Goal: Information Seeking & Learning: Find specific fact

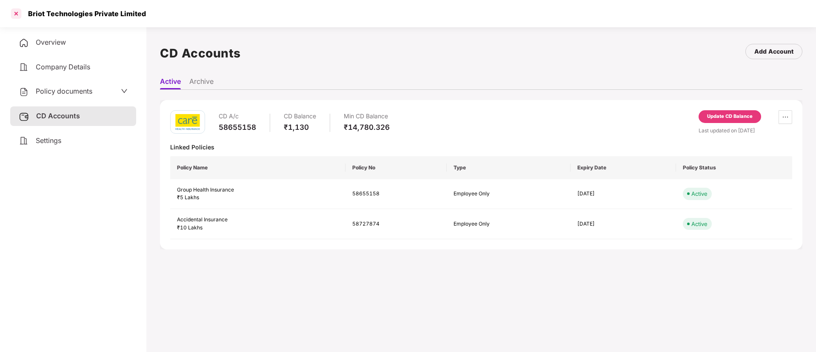
click at [18, 13] on div at bounding box center [16, 14] width 14 height 14
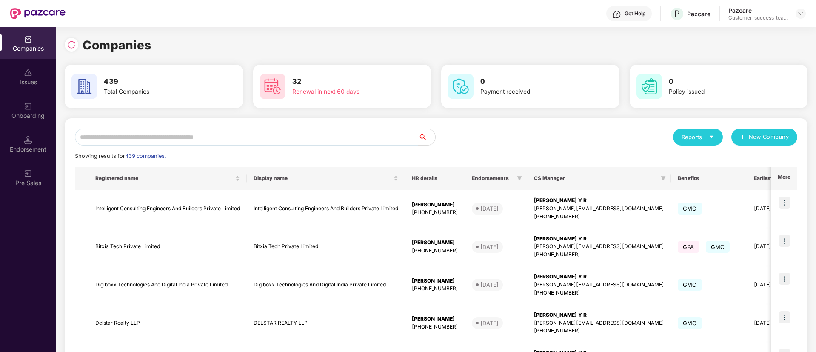
click at [282, 131] on input "text" at bounding box center [246, 136] width 343 height 17
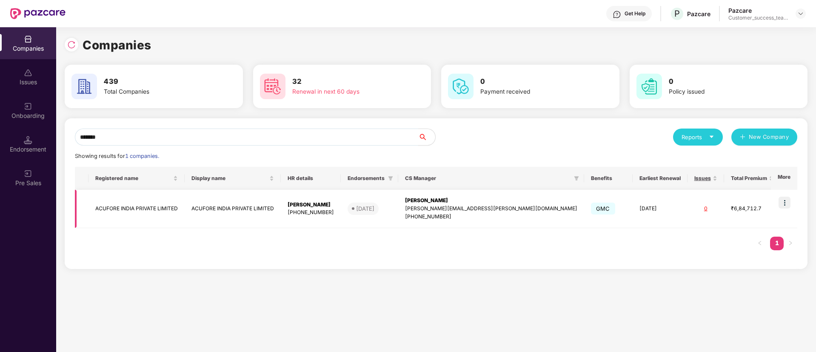
type input "*******"
click at [784, 202] on img at bounding box center [784, 203] width 12 height 12
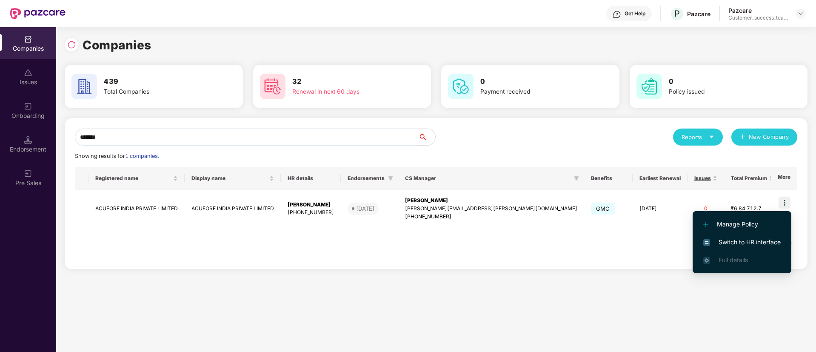
click at [764, 239] on span "Switch to HR interface" at bounding box center [741, 241] width 77 height 9
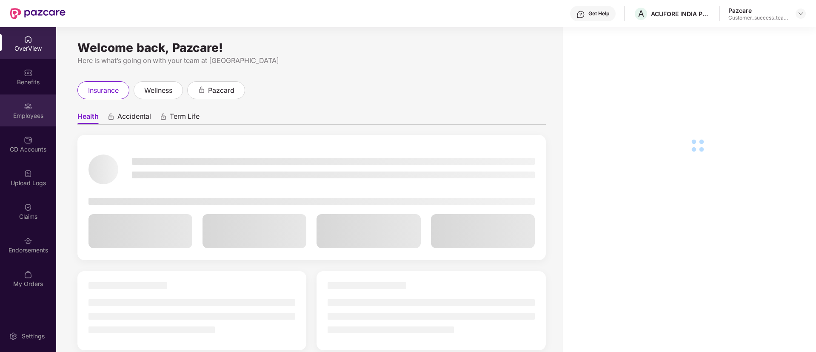
click at [18, 115] on div "Employees" at bounding box center [28, 115] width 56 height 9
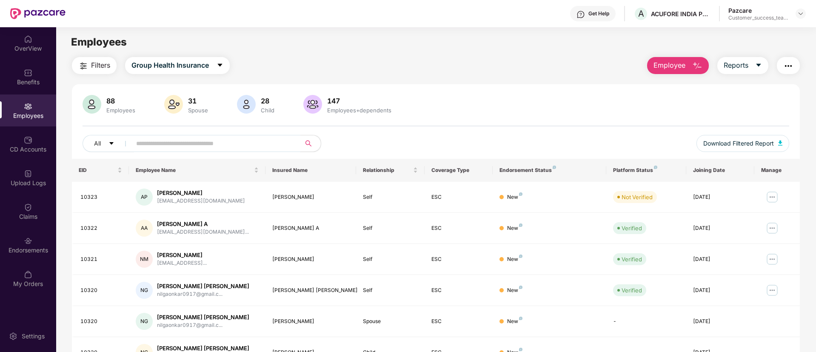
click at [204, 142] on input "text" at bounding box center [212, 143] width 153 height 13
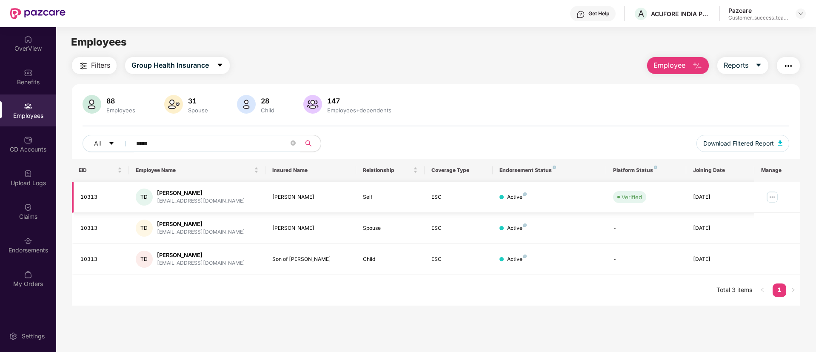
type input "*****"
click at [769, 192] on img at bounding box center [772, 197] width 14 height 14
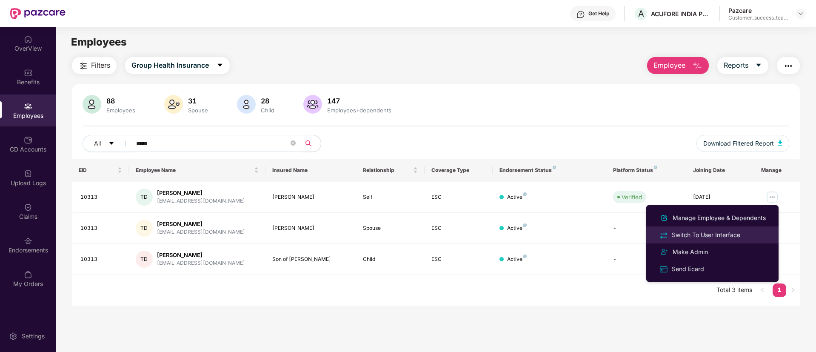
click at [723, 234] on div "Switch To User Interface" at bounding box center [706, 234] width 72 height 9
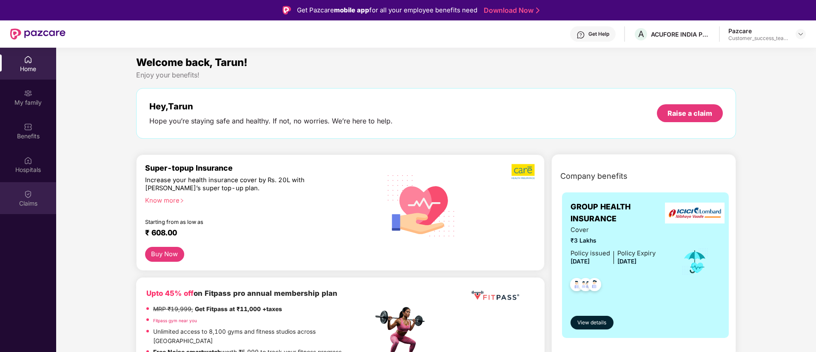
click at [35, 202] on div "Claims" at bounding box center [28, 203] width 56 height 9
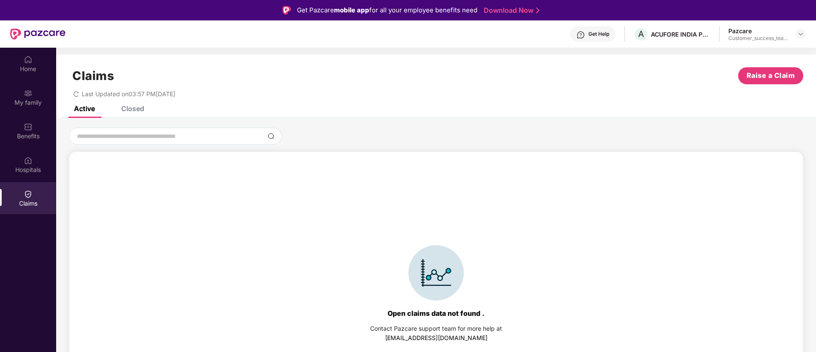
click at [123, 114] on div "Closed" at bounding box center [126, 108] width 36 height 19
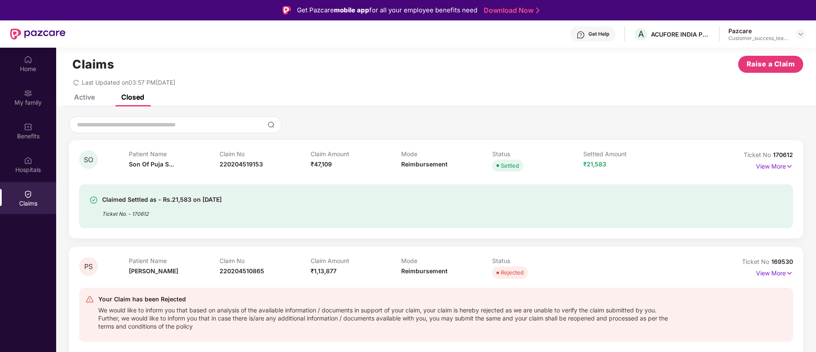
scroll to position [139, 0]
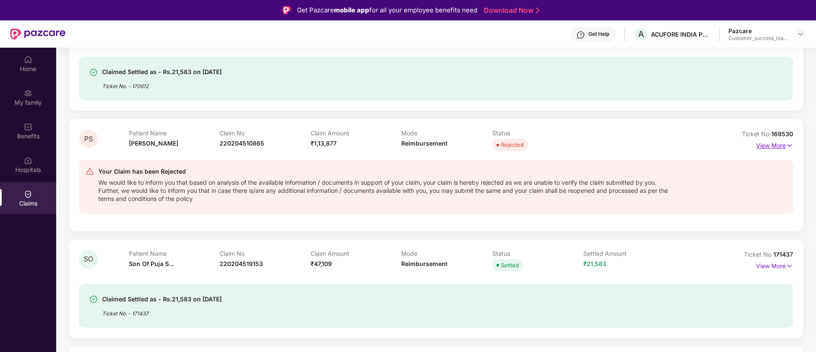
click at [774, 143] on p "View More" at bounding box center [774, 144] width 37 height 11
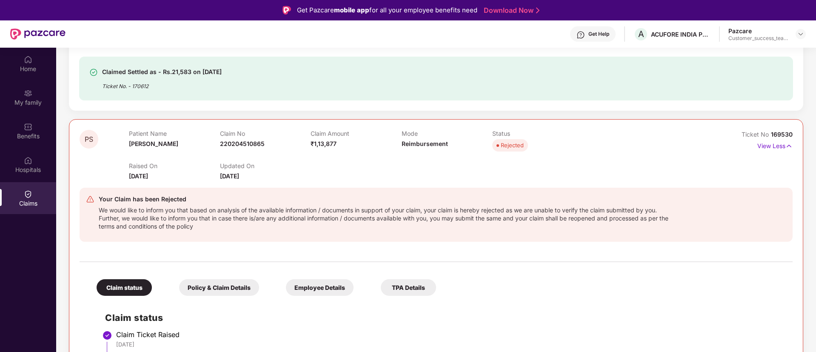
scroll to position [0, 0]
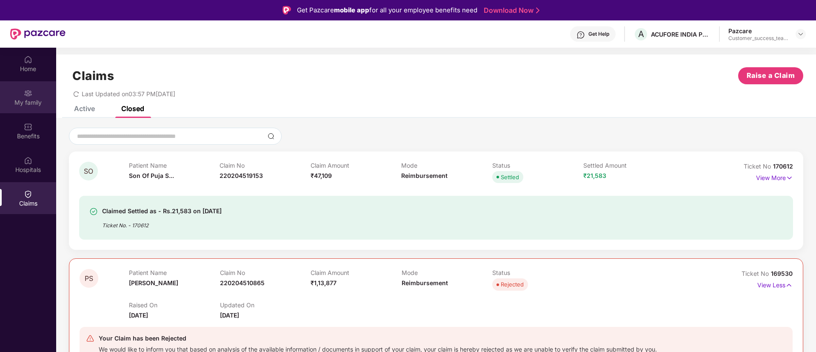
click at [23, 94] on div "My family" at bounding box center [28, 97] width 56 height 32
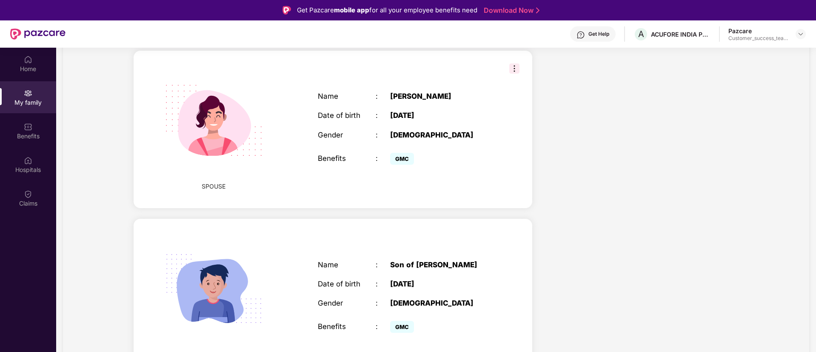
scroll to position [322, 0]
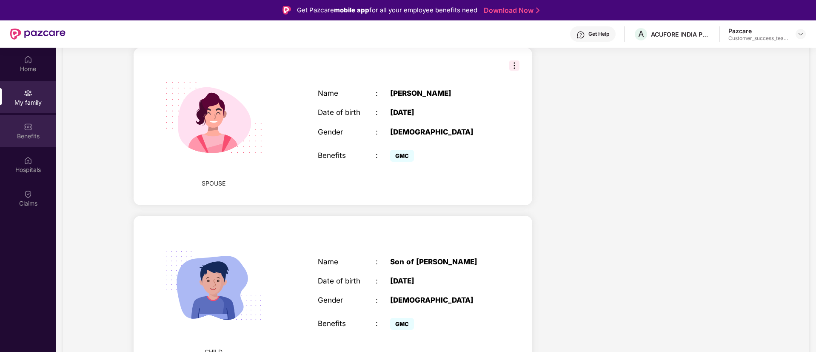
click at [27, 135] on div "Benefits" at bounding box center [28, 136] width 56 height 9
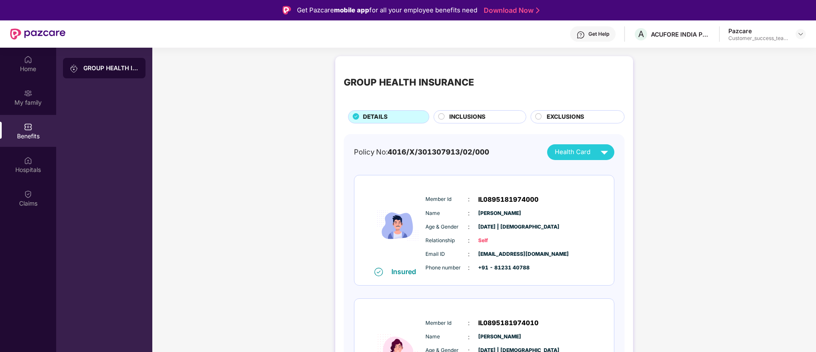
click at [437, 116] on div "INCLUSIONS" at bounding box center [479, 116] width 93 height 13
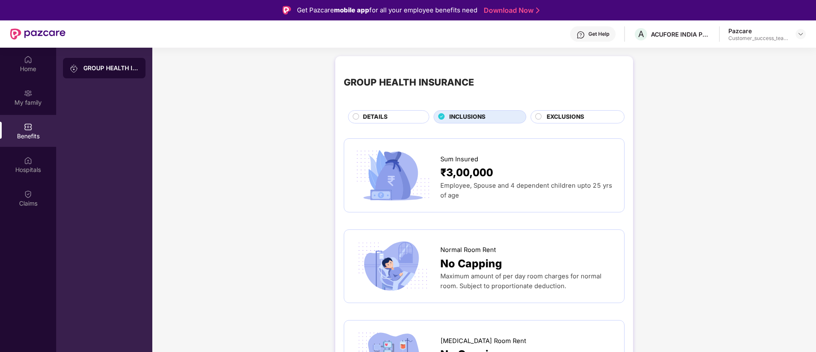
click at [379, 117] on span "DETAILS" at bounding box center [375, 116] width 25 height 9
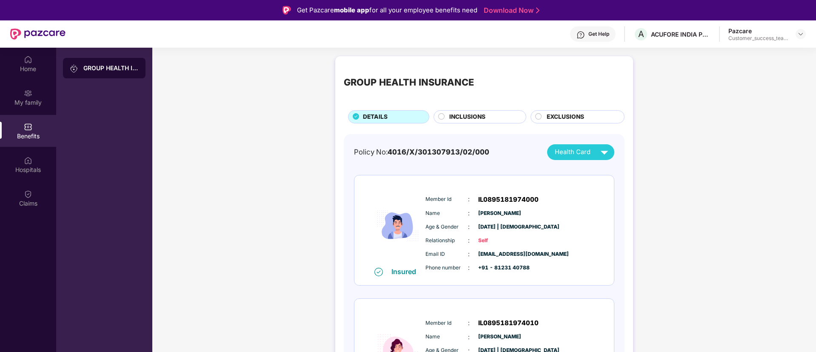
click at [582, 145] on div "Health Card" at bounding box center [583, 152] width 57 height 15
click at [567, 187] on div "[PERSON_NAME]" at bounding box center [584, 188] width 75 height 9
click at [804, 34] on div at bounding box center [800, 34] width 10 height 10
click at [793, 48] on div "Switch to partner view" at bounding box center [760, 54] width 111 height 17
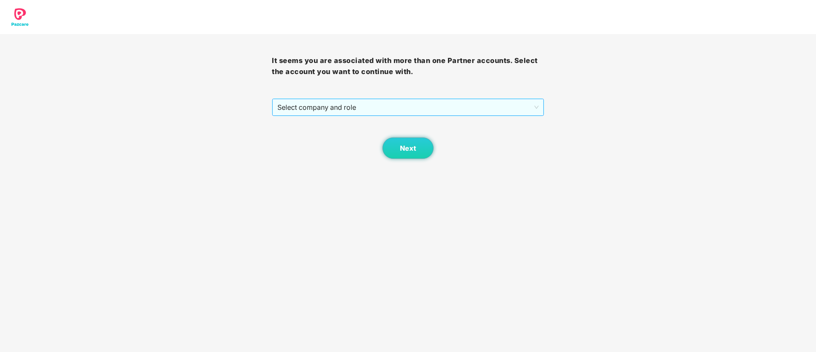
click at [405, 104] on span "Select company and role" at bounding box center [407, 107] width 261 height 16
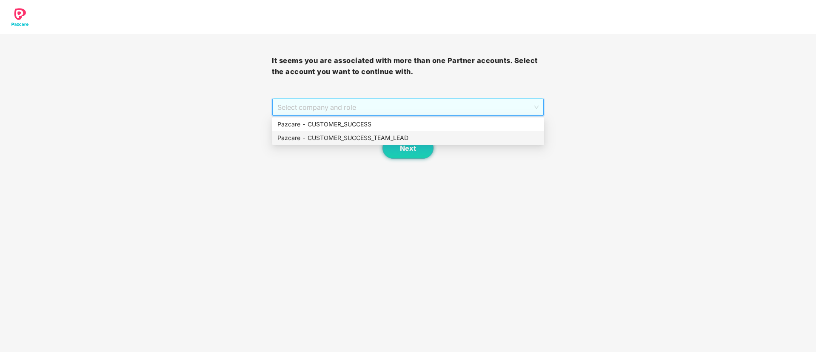
click at [400, 136] on div "Pazcare - CUSTOMER_SUCCESS_TEAM_LEAD" at bounding box center [408, 137] width 262 height 9
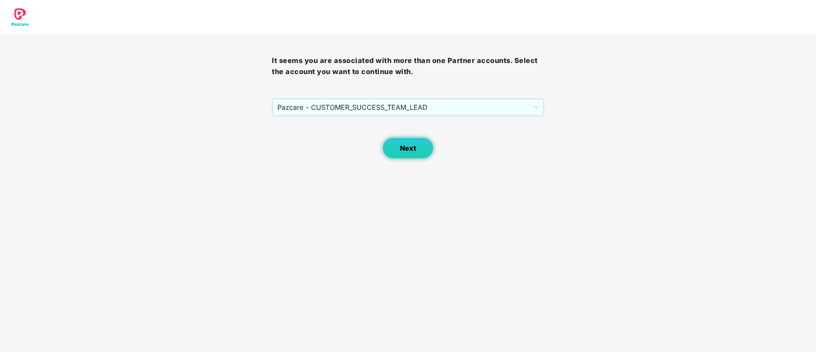
click at [400, 142] on button "Next" at bounding box center [407, 147] width 51 height 21
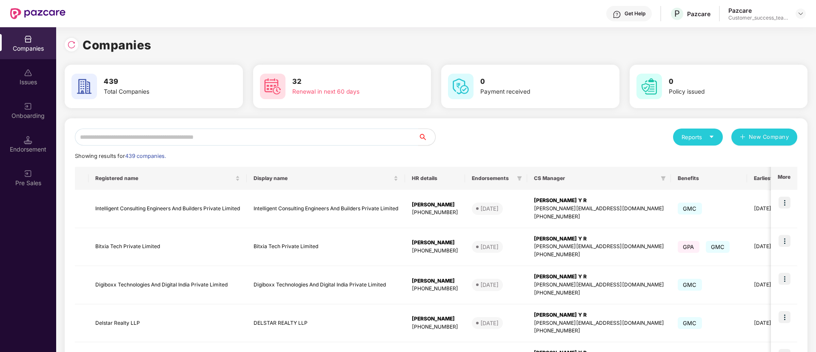
click at [361, 131] on input "text" at bounding box center [246, 136] width 343 height 17
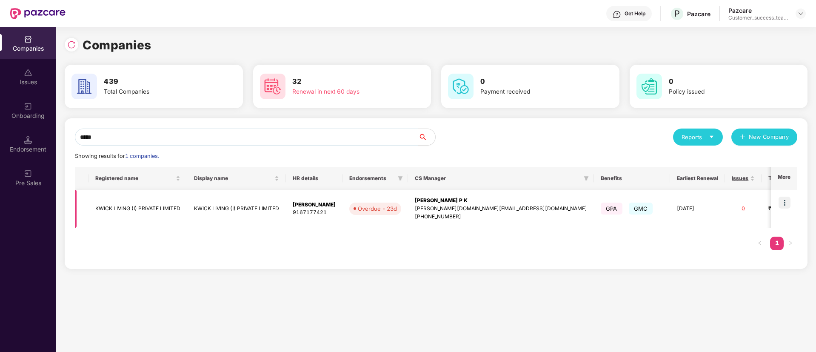
type input "*****"
click at [786, 200] on img at bounding box center [784, 203] width 12 height 12
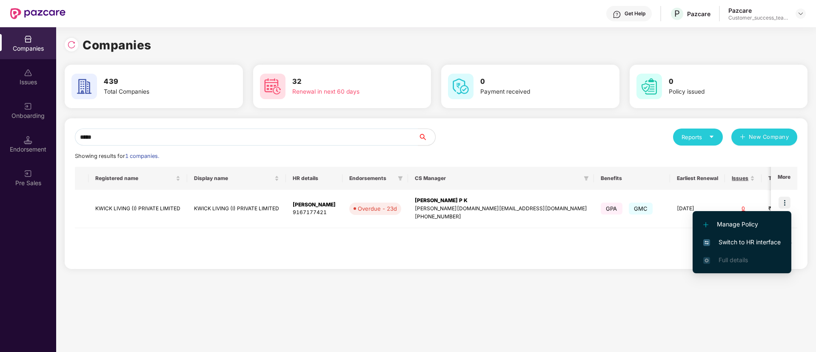
click at [781, 242] on li "Switch to HR interface" at bounding box center [741, 242] width 99 height 18
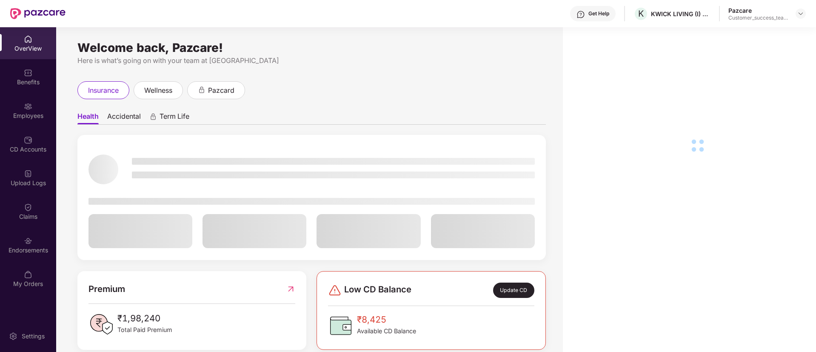
click at [30, 203] on img at bounding box center [28, 207] width 9 height 9
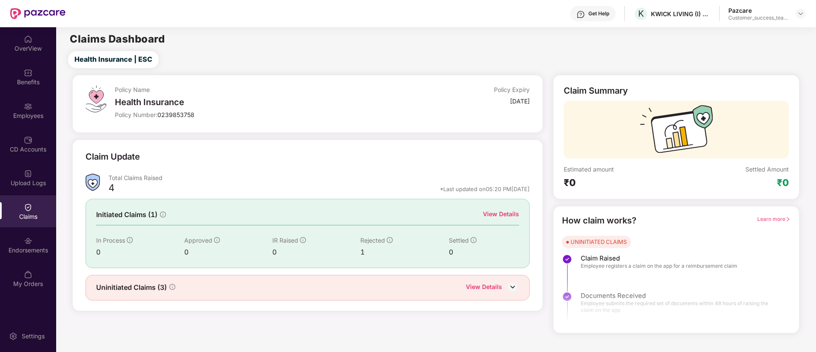
click at [489, 282] on div "View Details" at bounding box center [484, 287] width 36 height 11
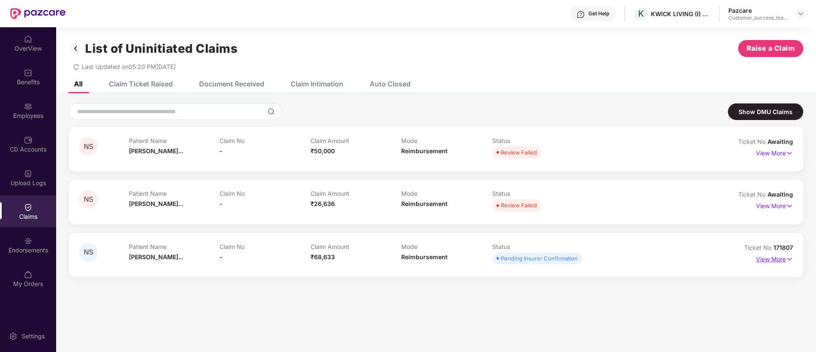
click at [766, 260] on p "View More" at bounding box center [774, 257] width 37 height 11
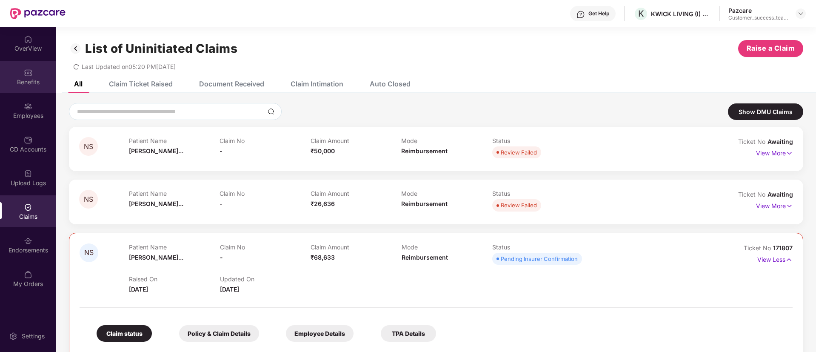
click at [43, 88] on div "Benefits" at bounding box center [28, 77] width 56 height 32
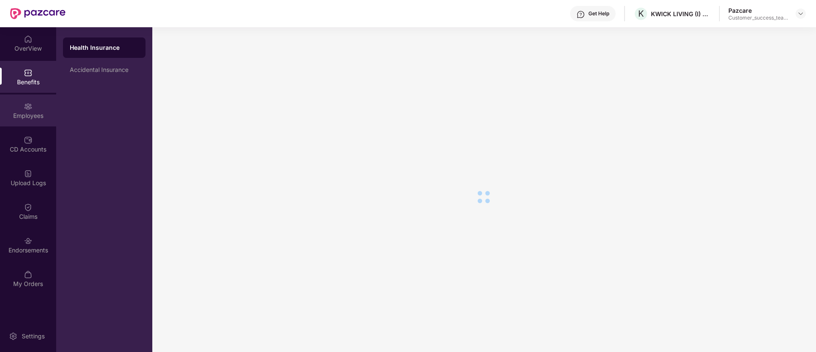
click at [38, 116] on div "Employees" at bounding box center [28, 115] width 56 height 9
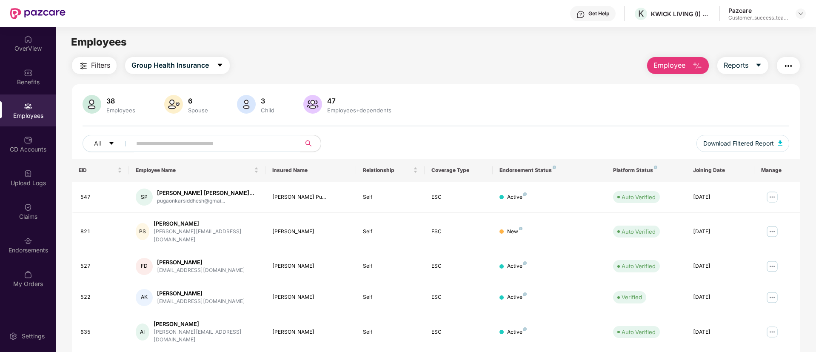
click at [199, 139] on input "text" at bounding box center [212, 143] width 153 height 13
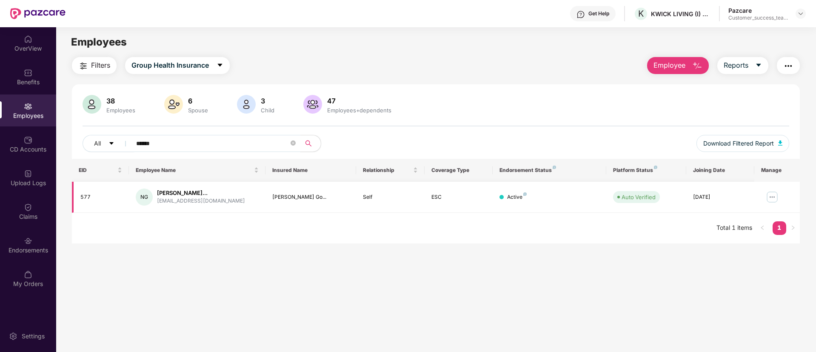
type input "******"
click at [772, 195] on img at bounding box center [772, 197] width 14 height 14
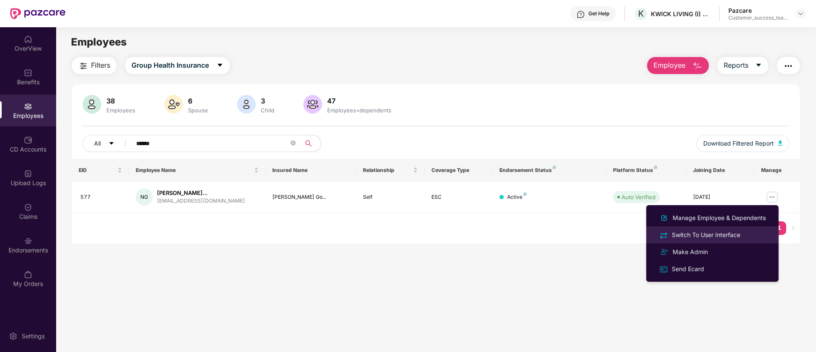
click at [750, 239] on div "Switch To User Interface" at bounding box center [712, 235] width 110 height 10
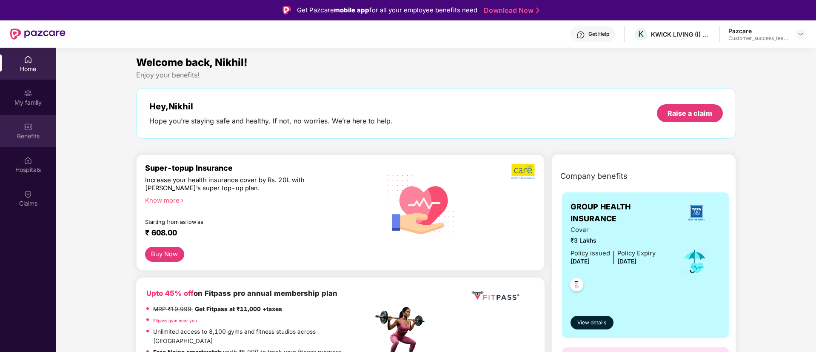
click at [34, 128] on div "Benefits" at bounding box center [28, 131] width 56 height 32
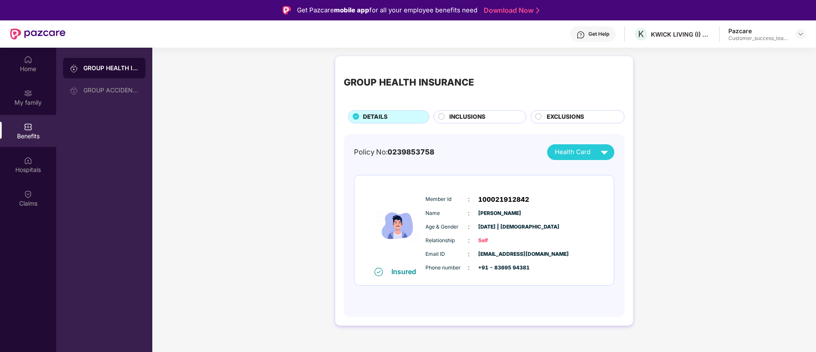
click at [443, 117] on circle at bounding box center [442, 116] width 6 height 6
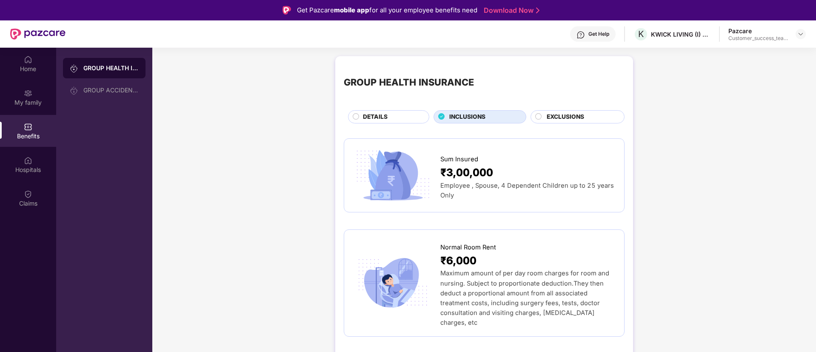
click at [372, 118] on span "DETAILS" at bounding box center [375, 116] width 25 height 9
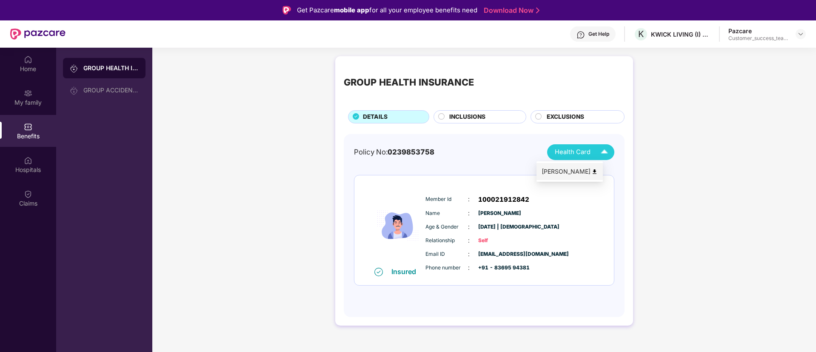
click at [575, 152] on span "Health Card" at bounding box center [573, 152] width 36 height 10
click at [575, 171] on div "[PERSON_NAME]" at bounding box center [569, 171] width 56 height 9
click at [803, 36] on img at bounding box center [800, 34] width 7 height 7
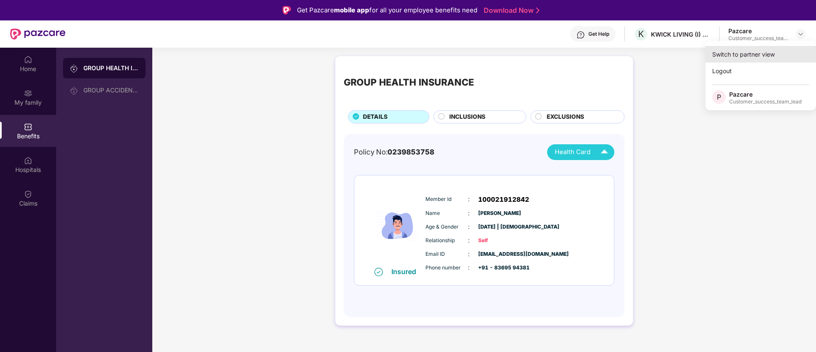
click at [787, 59] on div "Switch to partner view" at bounding box center [760, 54] width 111 height 17
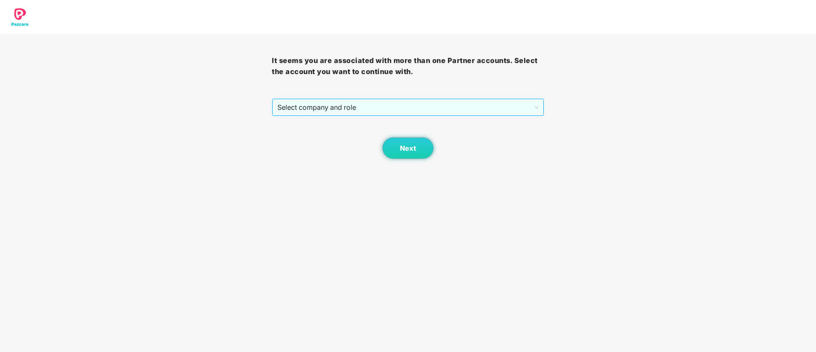
click at [401, 111] on span "Select company and role" at bounding box center [407, 107] width 261 height 16
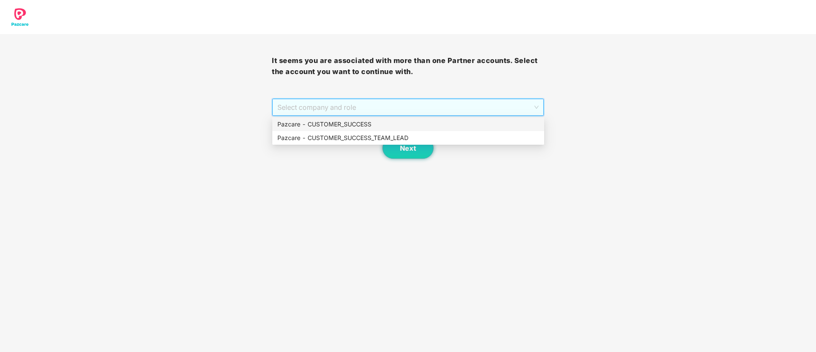
click at [379, 125] on div "Pazcare - CUSTOMER_SUCCESS" at bounding box center [408, 124] width 262 height 9
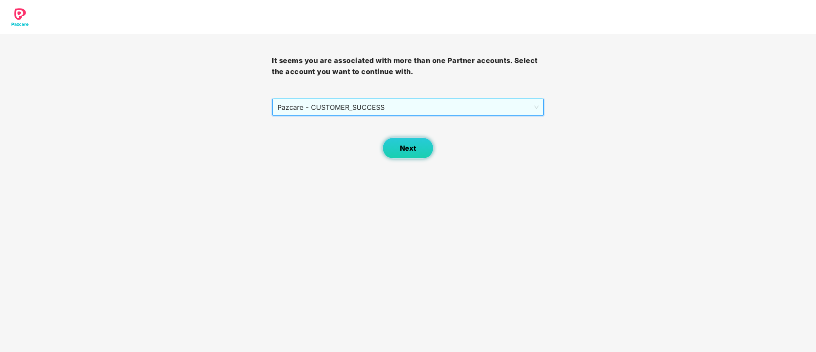
click at [410, 145] on span "Next" at bounding box center [408, 148] width 16 height 8
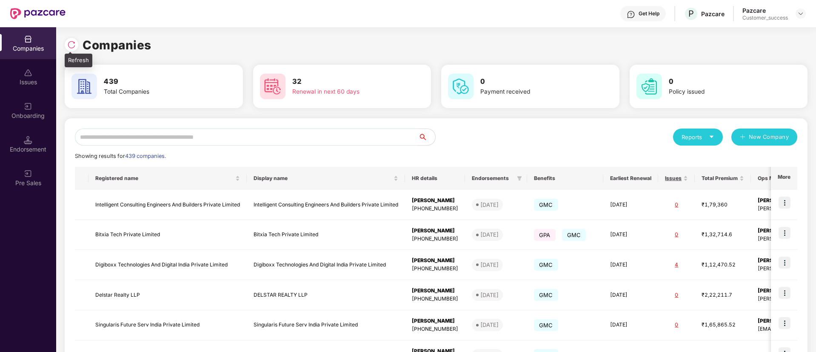
click at [80, 46] on div at bounding box center [74, 44] width 18 height 16
click at [74, 44] on img at bounding box center [71, 44] width 9 height 9
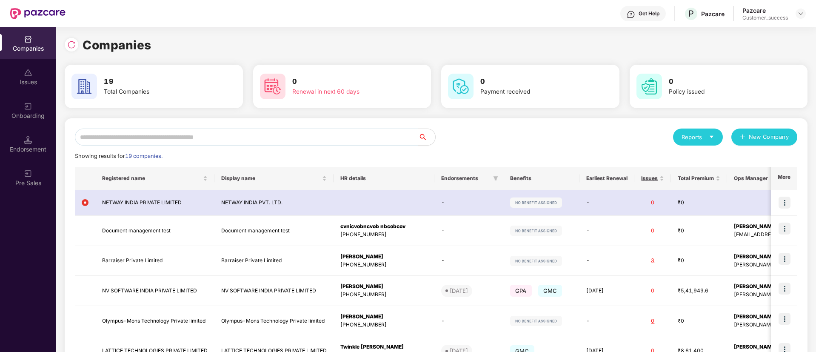
click at [188, 138] on input "text" at bounding box center [246, 136] width 343 height 17
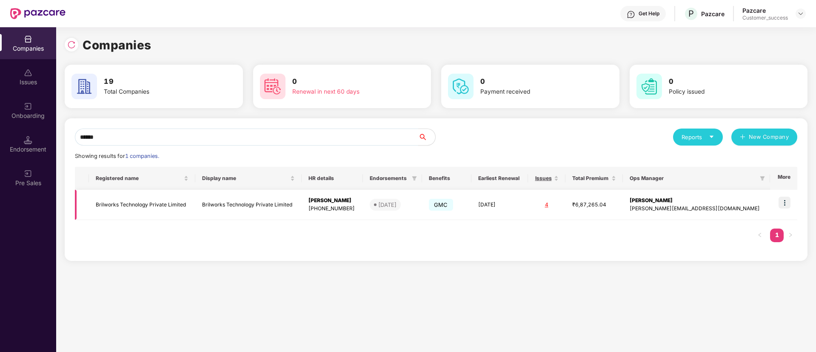
type input "******"
click at [786, 200] on img at bounding box center [784, 203] width 12 height 12
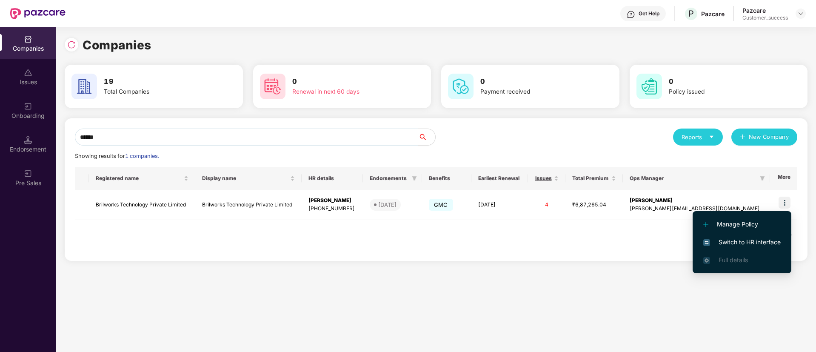
click at [770, 238] on span "Switch to HR interface" at bounding box center [741, 241] width 77 height 9
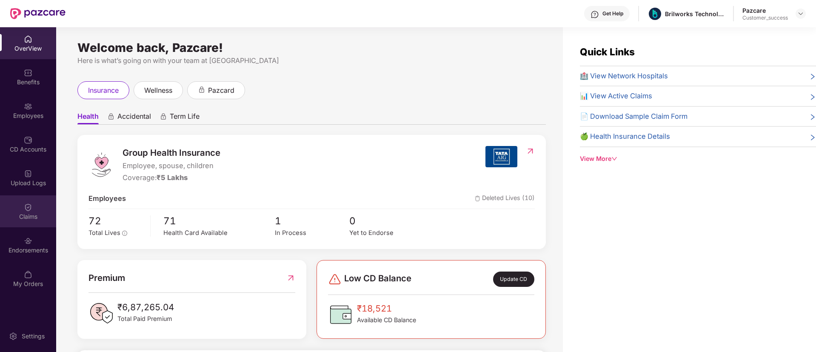
click at [24, 205] on img at bounding box center [28, 207] width 9 height 9
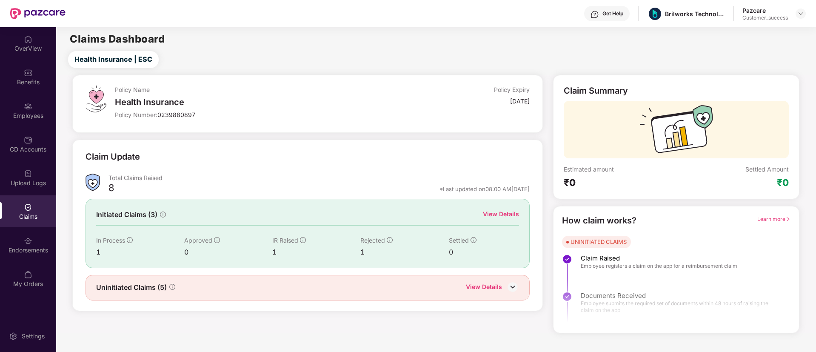
click at [507, 215] on div "View Details" at bounding box center [501, 213] width 36 height 9
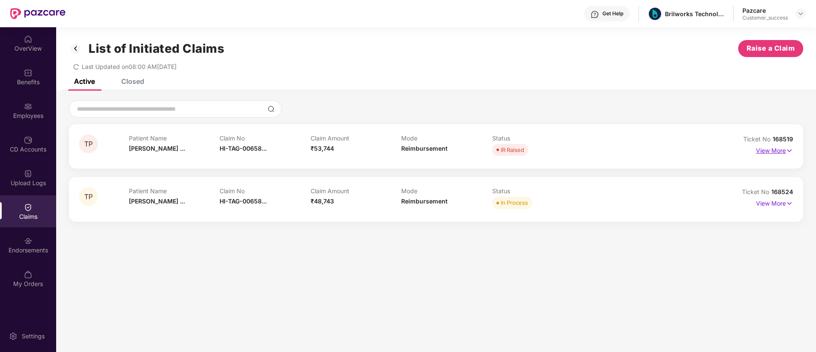
click at [770, 150] on p "View More" at bounding box center [774, 149] width 37 height 11
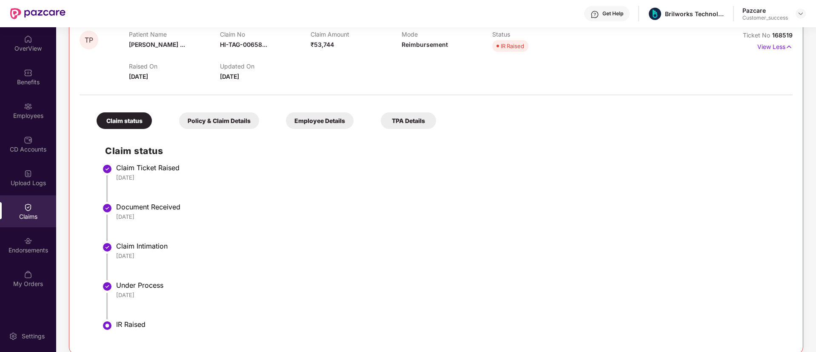
scroll to position [40, 0]
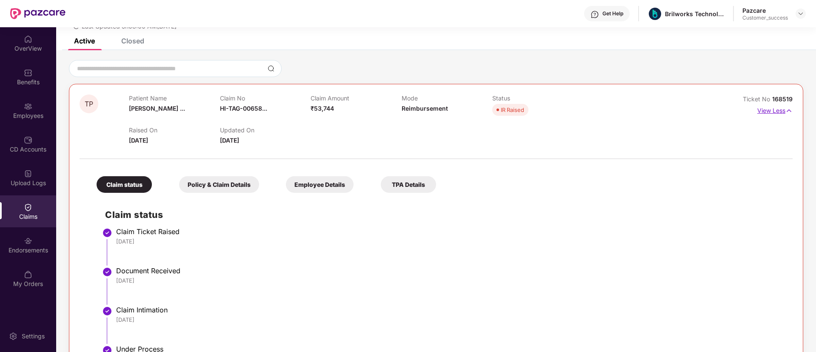
click at [770, 109] on p "View Less" at bounding box center [774, 109] width 35 height 11
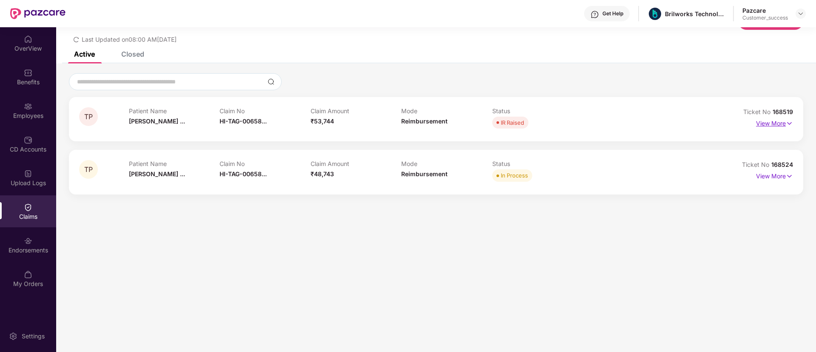
scroll to position [27, 0]
click at [142, 56] on div "Closed" at bounding box center [132, 54] width 23 height 9
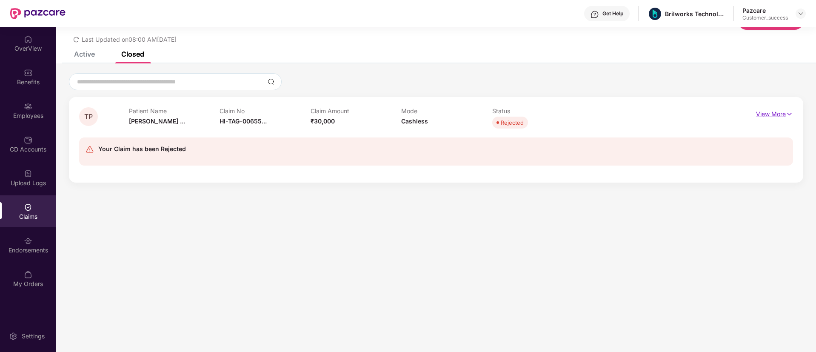
click at [774, 111] on p "View More" at bounding box center [774, 112] width 37 height 11
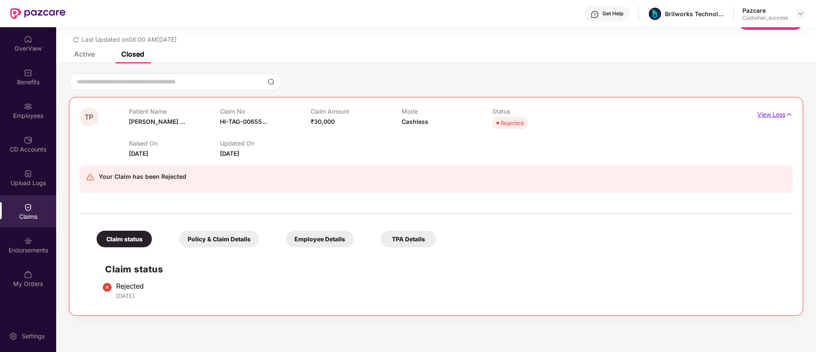
click at [781, 117] on p "View Less" at bounding box center [774, 113] width 35 height 11
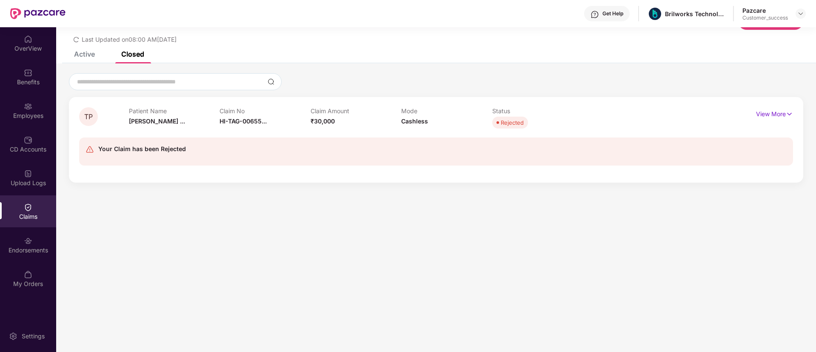
click at [91, 52] on div "Active" at bounding box center [84, 54] width 21 height 9
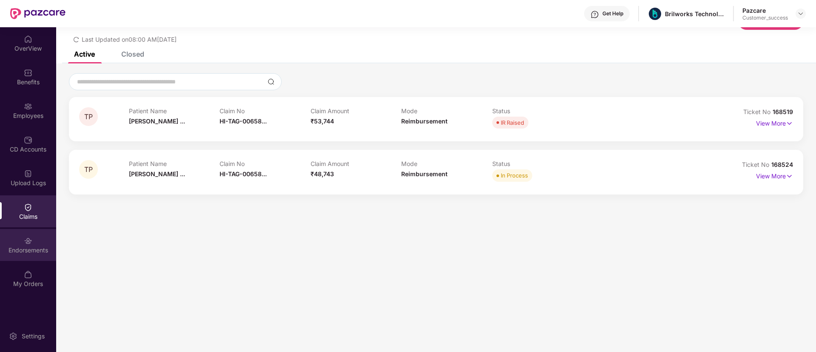
click at [35, 248] on div "Endorsements" at bounding box center [28, 250] width 56 height 9
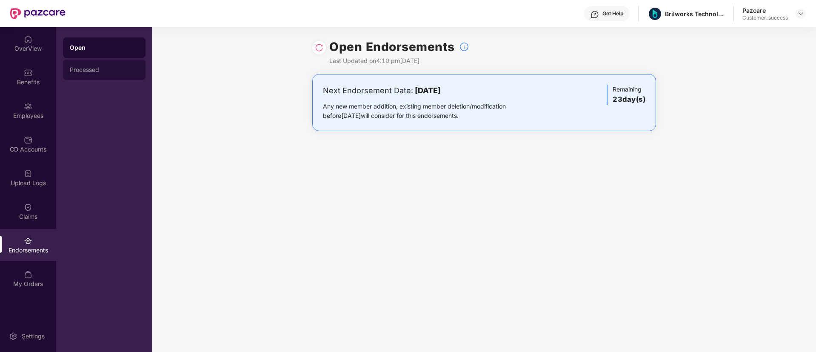
click at [94, 74] on div "Processed" at bounding box center [104, 70] width 83 height 20
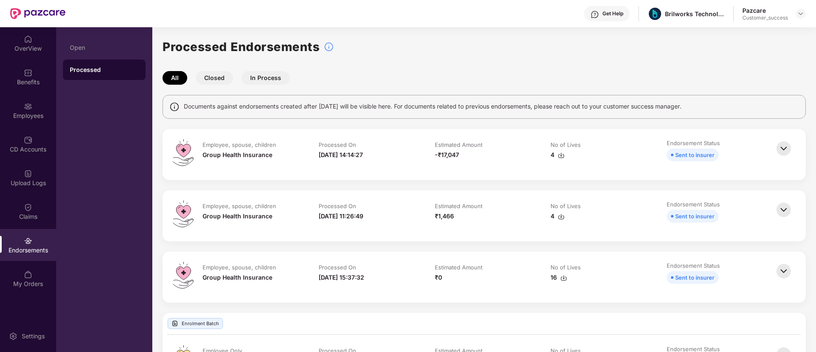
click at [786, 147] on img at bounding box center [783, 148] width 19 height 19
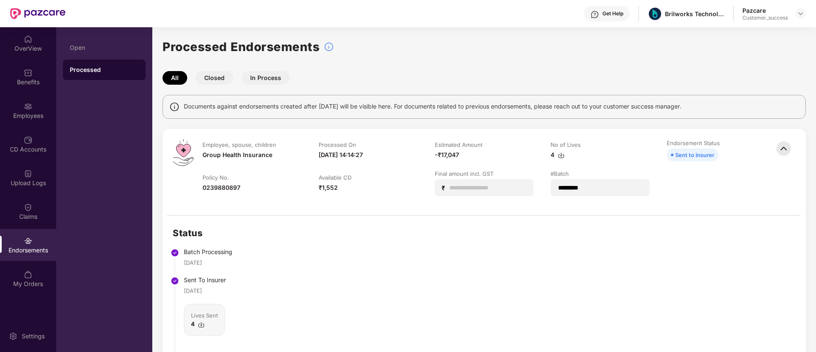
click at [782, 144] on img at bounding box center [783, 148] width 19 height 19
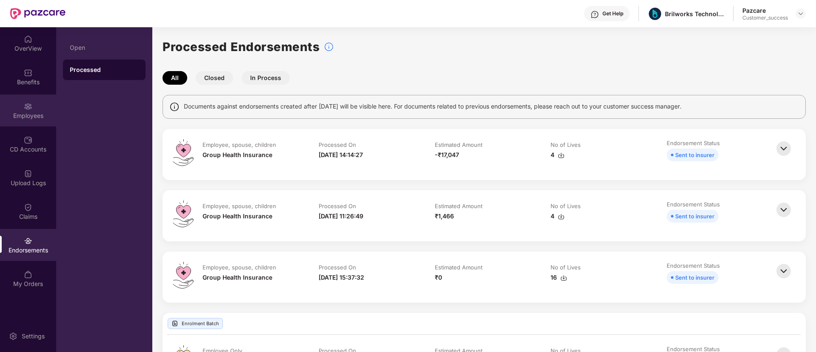
click at [33, 116] on div "Employees" at bounding box center [28, 115] width 56 height 9
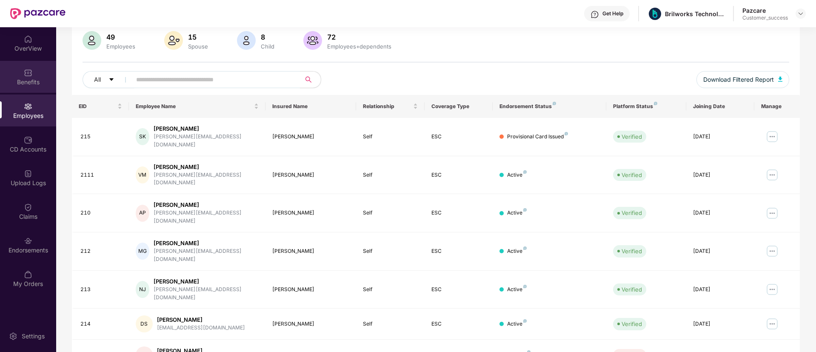
click at [34, 77] on div "Benefits" at bounding box center [28, 77] width 56 height 32
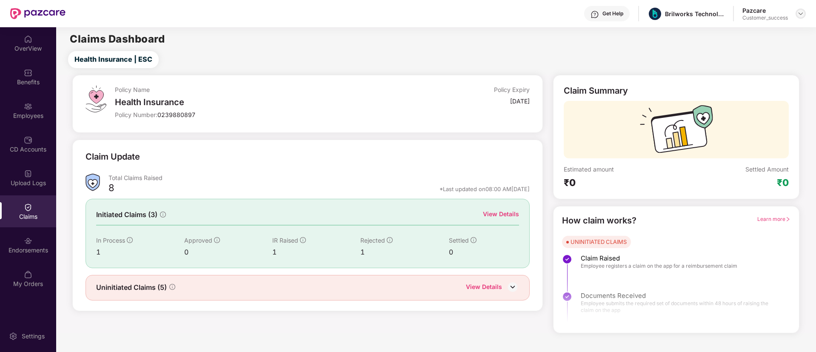
click at [803, 17] on img at bounding box center [800, 13] width 7 height 7
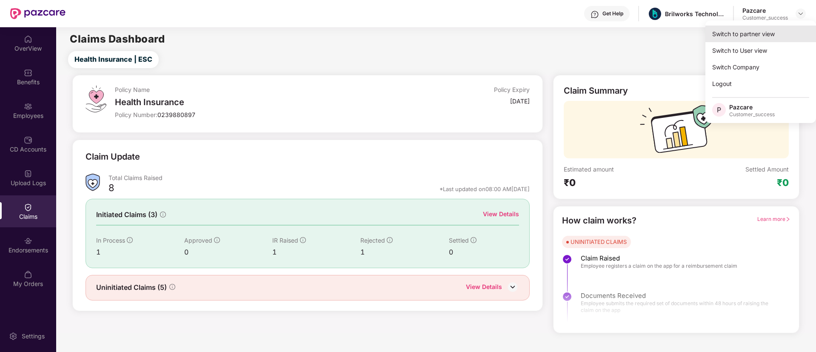
click at [783, 31] on div "Switch to partner view" at bounding box center [760, 34] width 111 height 17
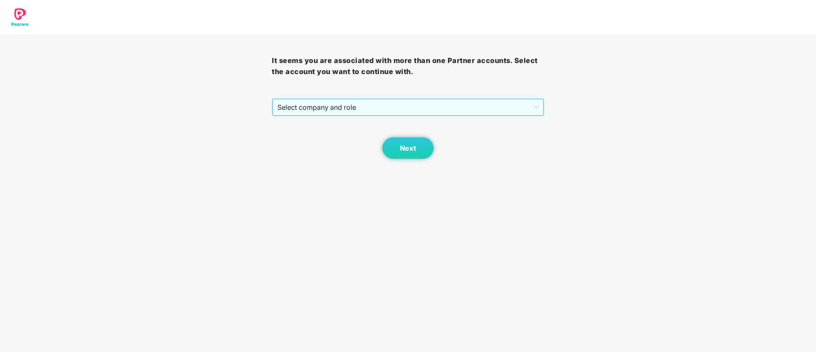
click at [387, 108] on span "Select company and role" at bounding box center [407, 107] width 261 height 16
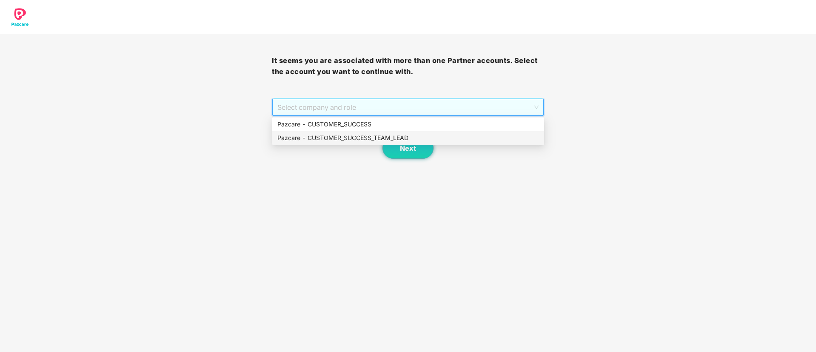
click at [376, 144] on div "Pazcare - CUSTOMER_SUCCESS_TEAM_LEAD" at bounding box center [408, 138] width 272 height 14
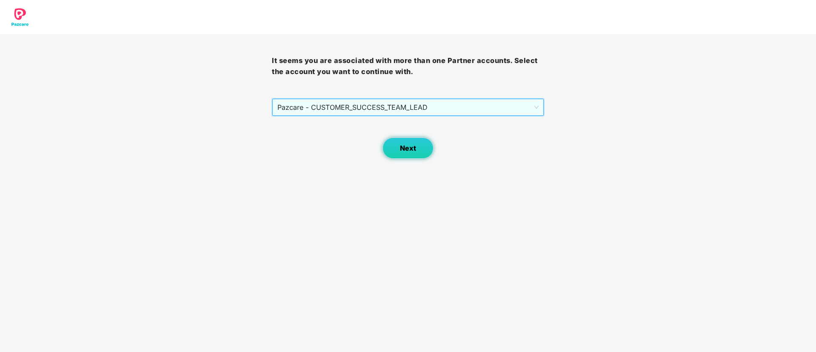
click at [416, 151] on button "Next" at bounding box center [407, 147] width 51 height 21
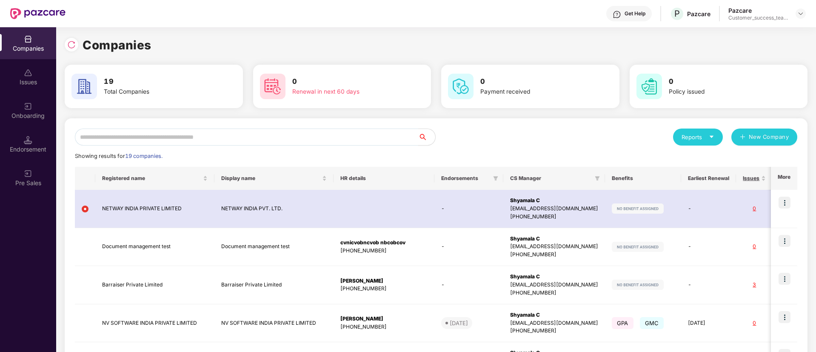
click at [350, 137] on input "text" at bounding box center [246, 136] width 343 height 17
click at [80, 46] on div at bounding box center [74, 44] width 18 height 16
click at [73, 45] on img at bounding box center [71, 44] width 9 height 9
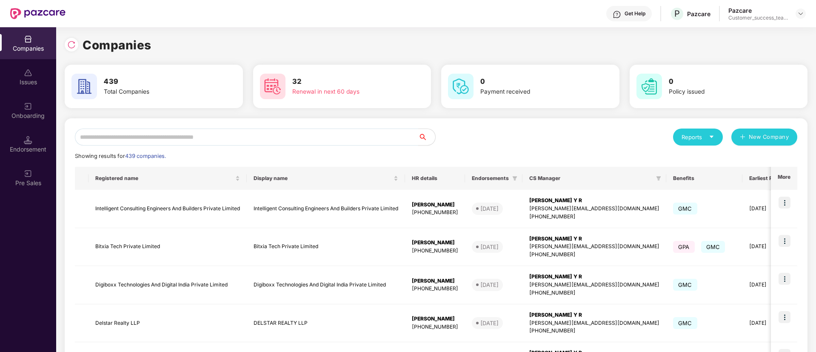
click at [218, 136] on input "text" at bounding box center [246, 136] width 343 height 17
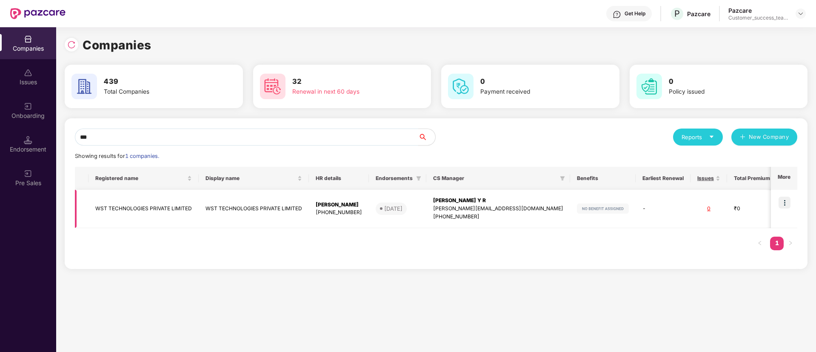
type input "***"
click at [266, 207] on td "WST TECHNOLOGIES PRIVATE LIMITED" at bounding box center [254, 209] width 110 height 38
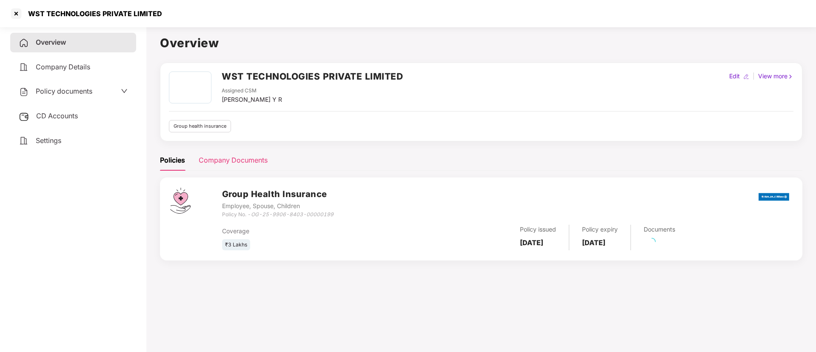
click at [255, 150] on div "Company Documents" at bounding box center [233, 160] width 69 height 21
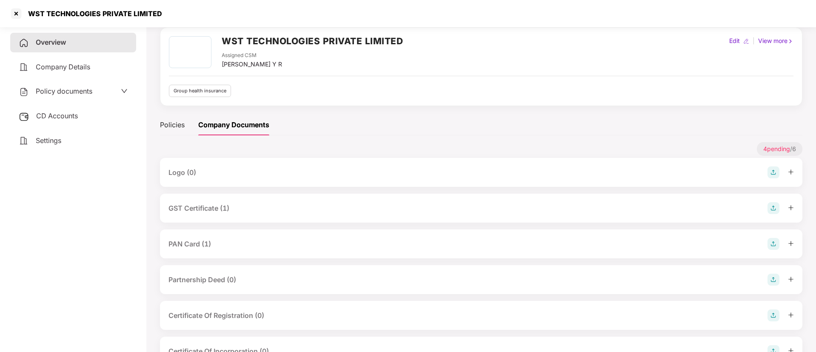
scroll to position [64, 0]
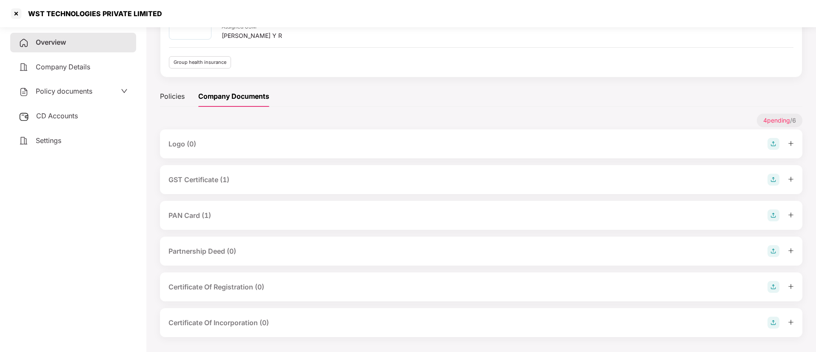
click at [207, 184] on div "GST Certificate (1)" at bounding box center [198, 179] width 61 height 11
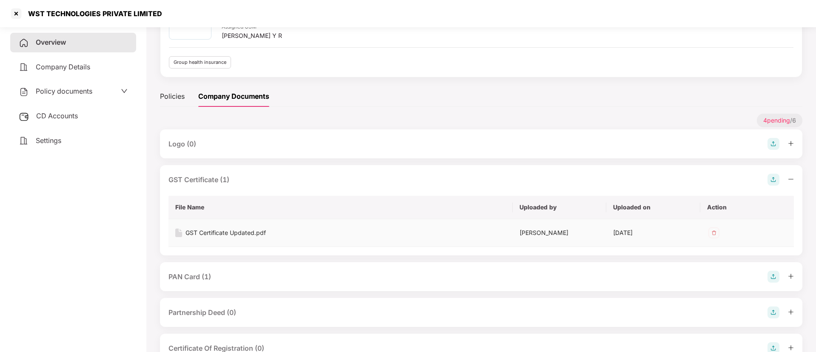
click at [262, 230] on div "GST Certificate Updated.pdf" at bounding box center [225, 232] width 80 height 9
click at [12, 11] on div at bounding box center [16, 14] width 14 height 14
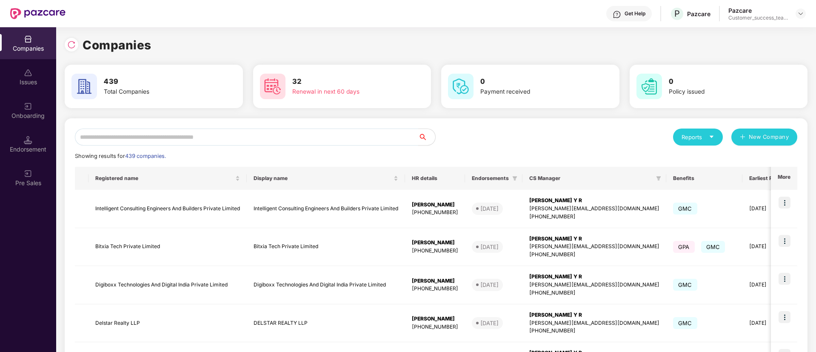
click at [179, 134] on input "text" at bounding box center [246, 136] width 343 height 17
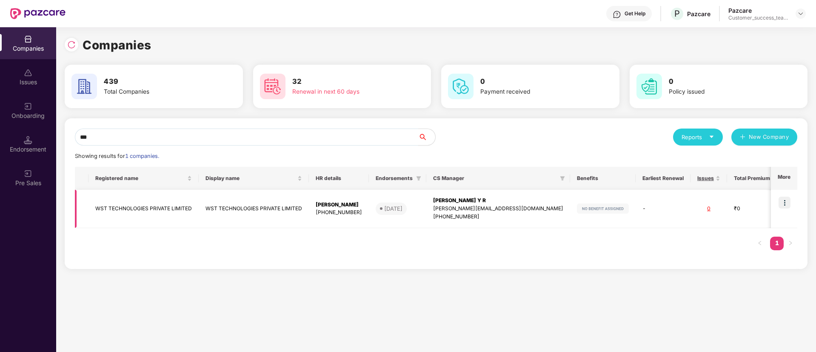
type input "***"
click at [464, 213] on div "[PHONE_NUMBER]" at bounding box center [498, 217] width 130 height 8
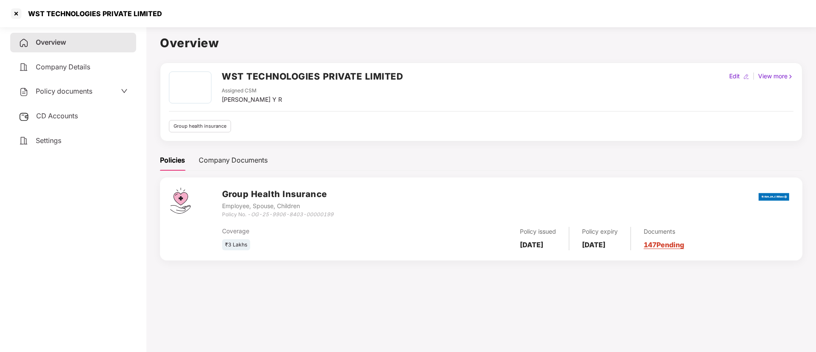
click at [75, 95] on span "Policy documents" at bounding box center [64, 91] width 57 height 9
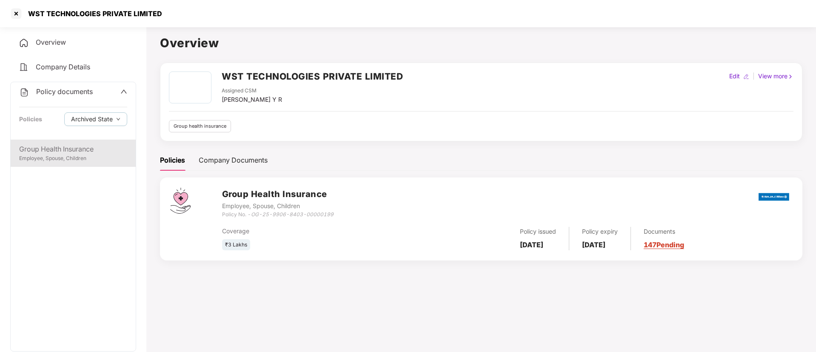
click at [67, 148] on div "Group Health Insurance" at bounding box center [73, 149] width 108 height 11
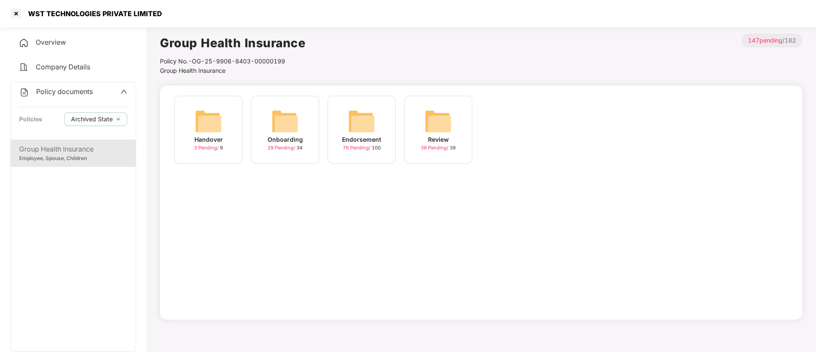
click at [210, 146] on span "3 Pending /" at bounding box center [207, 148] width 26 height 6
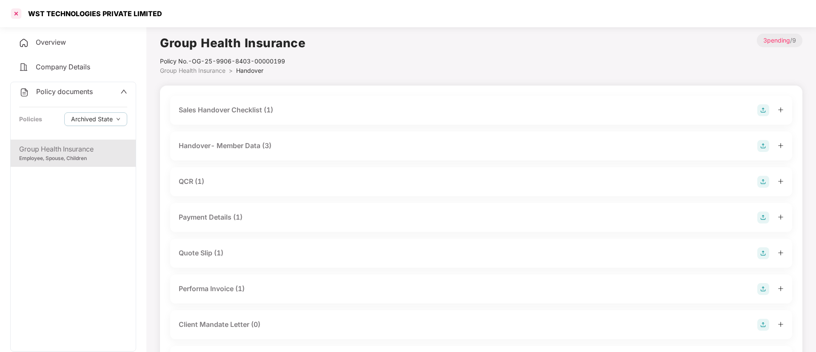
click at [18, 16] on div at bounding box center [16, 14] width 14 height 14
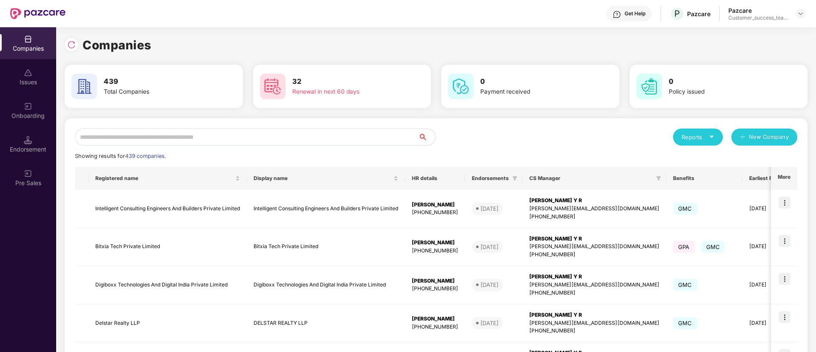
click at [265, 140] on input "text" at bounding box center [246, 136] width 343 height 17
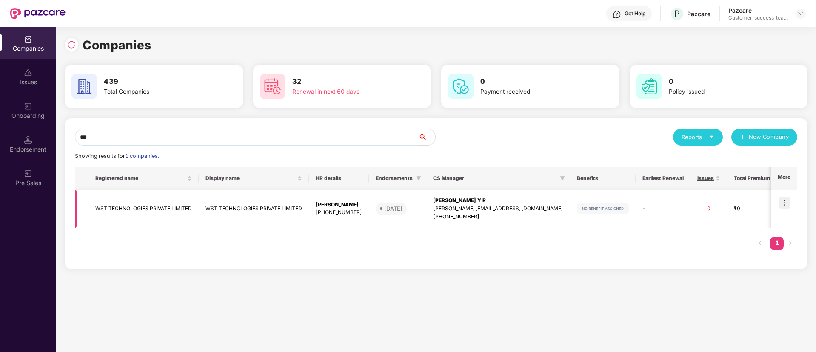
type input "***"
click at [265, 204] on td "WST TECHNOLOGIES PRIVATE LIMITED" at bounding box center [254, 209] width 110 height 38
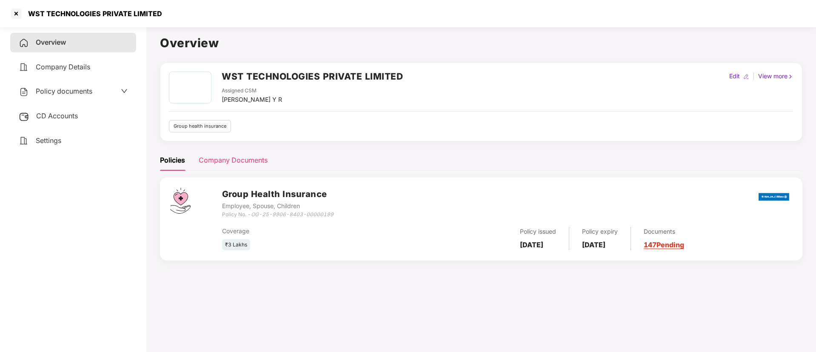
click at [255, 154] on div "Company Documents" at bounding box center [233, 160] width 69 height 21
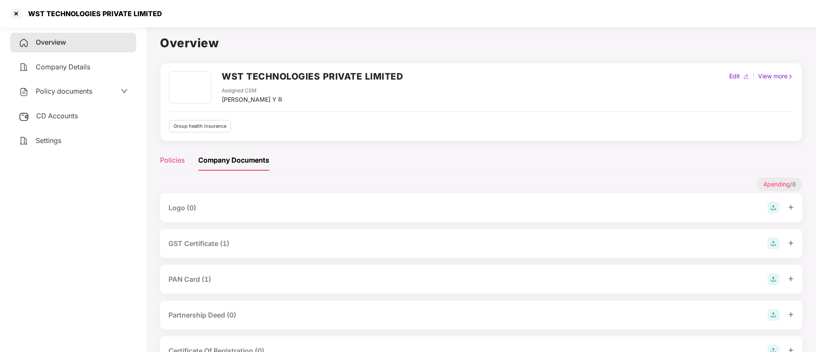
click at [178, 160] on div "Policies" at bounding box center [172, 160] width 25 height 11
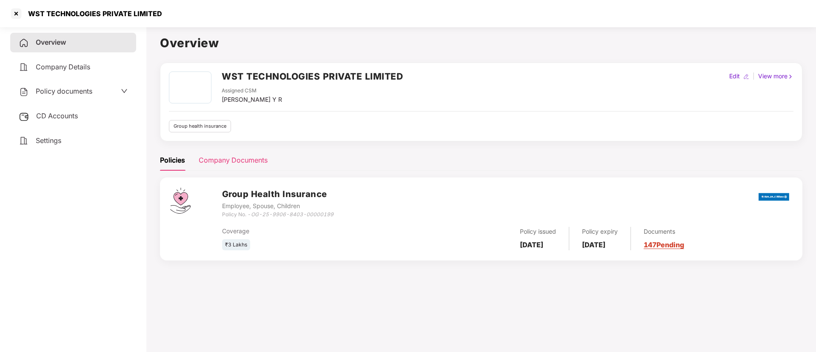
click at [250, 160] on div "Company Documents" at bounding box center [233, 160] width 69 height 11
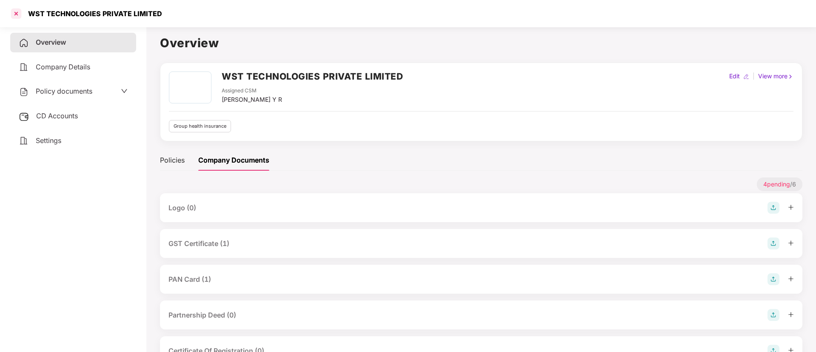
click at [17, 15] on div at bounding box center [16, 14] width 14 height 14
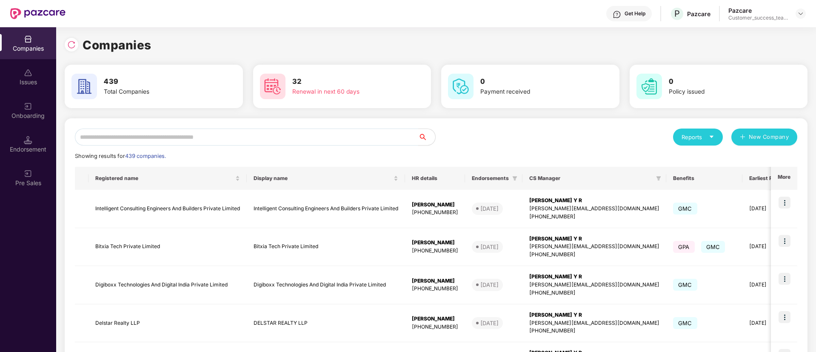
click at [195, 129] on input "text" at bounding box center [246, 136] width 343 height 17
click at [800, 12] on img at bounding box center [800, 13] width 7 height 7
click at [772, 52] on div "Switch Partner" at bounding box center [761, 50] width 111 height 17
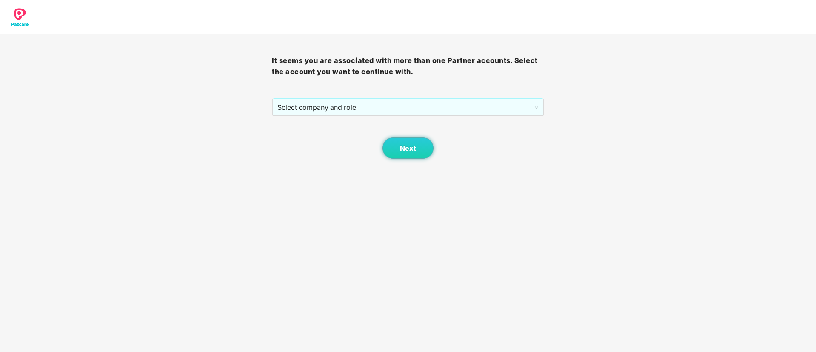
click at [460, 97] on div "It seems you are associated with more than one Partner accounts. Select the acc…" at bounding box center [408, 96] width 272 height 125
click at [442, 108] on span "Select company and role" at bounding box center [407, 107] width 261 height 16
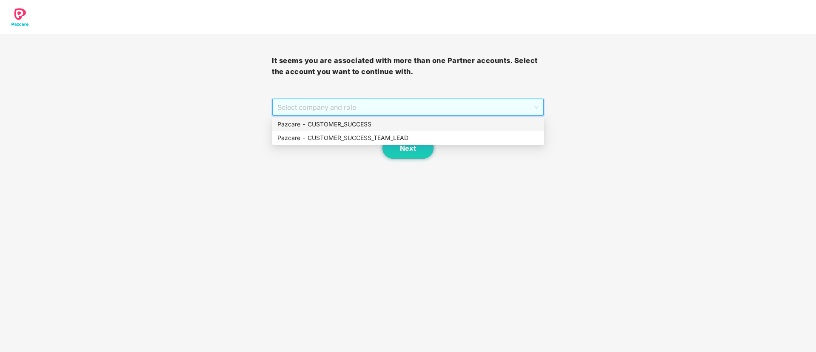
click at [427, 122] on div "Pazcare - CUSTOMER_SUCCESS" at bounding box center [408, 124] width 262 height 9
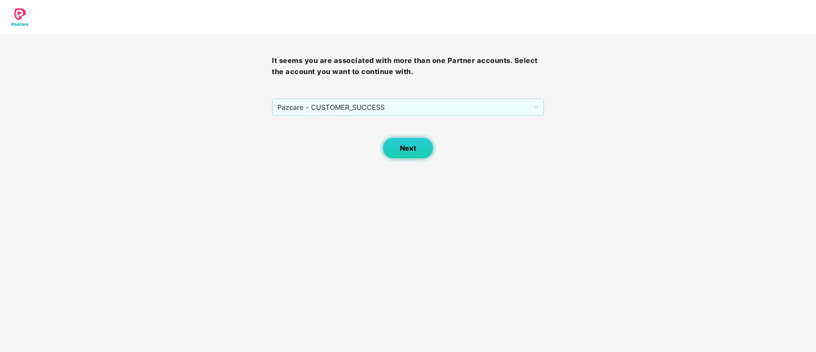
click at [413, 139] on button "Next" at bounding box center [407, 147] width 51 height 21
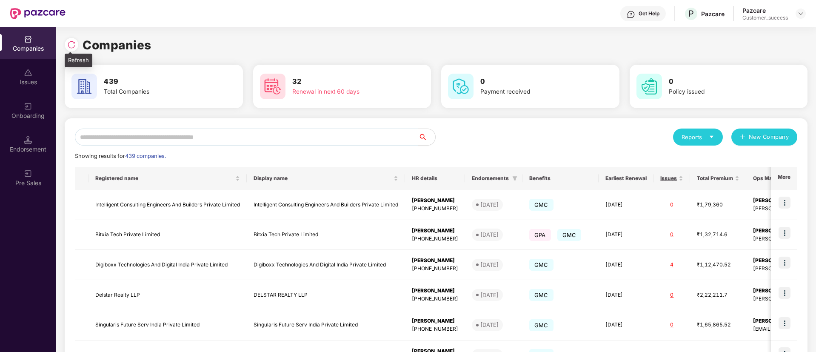
click at [76, 41] on div at bounding box center [72, 45] width 14 height 14
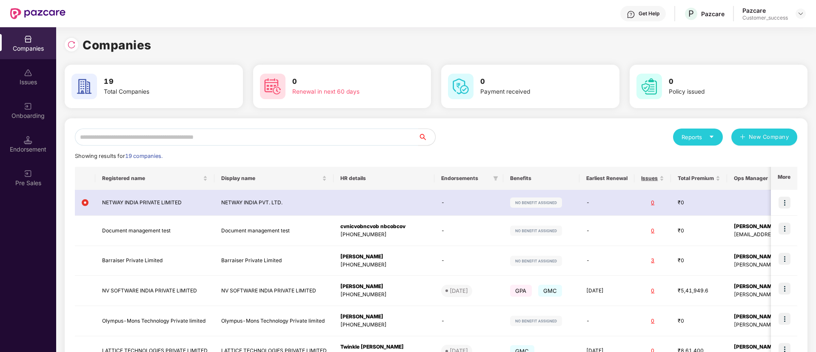
click at [221, 138] on input "text" at bounding box center [246, 136] width 343 height 17
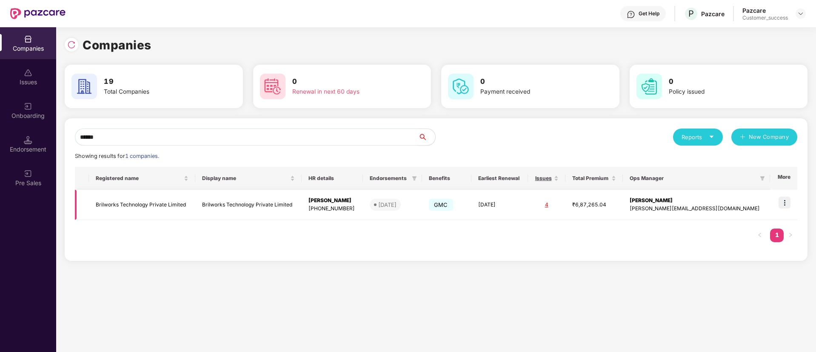
type input "******"
click at [788, 202] on img at bounding box center [784, 203] width 12 height 12
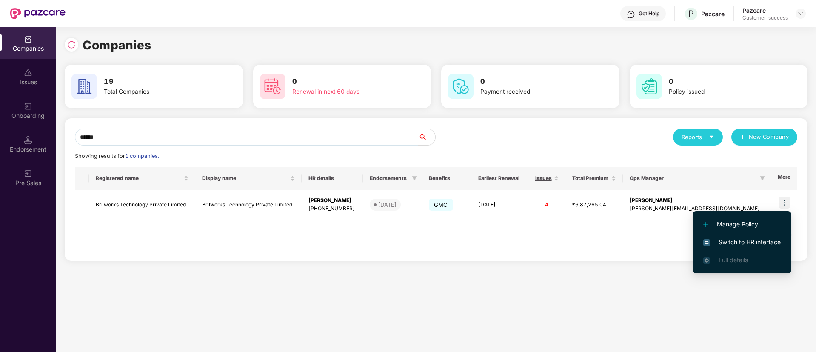
click at [774, 243] on span "Switch to HR interface" at bounding box center [741, 241] width 77 height 9
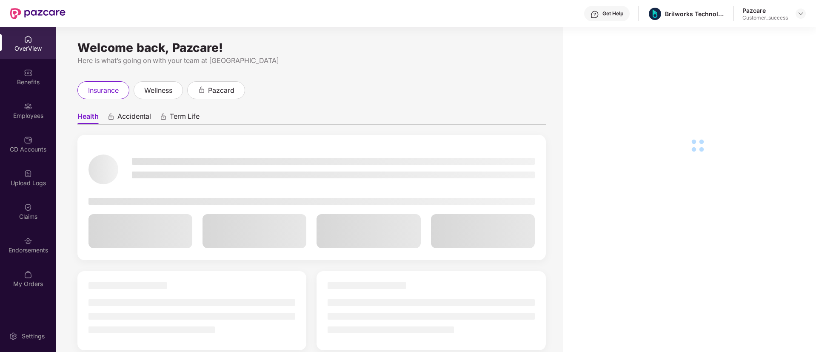
click at [26, 80] on div "Benefits" at bounding box center [28, 82] width 56 height 9
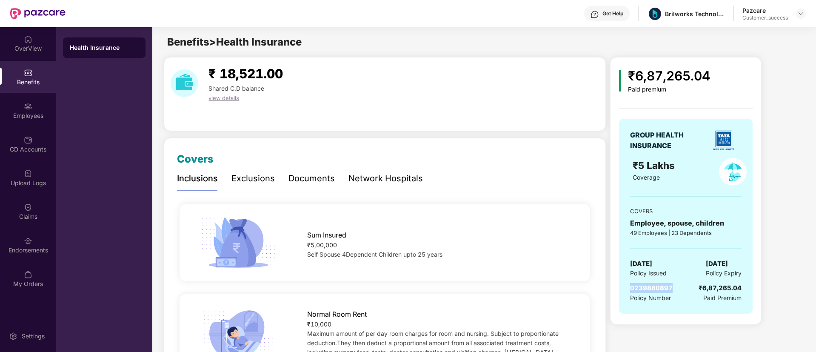
drag, startPoint x: 674, startPoint y: 289, endPoint x: 625, endPoint y: 289, distance: 48.5
click at [625, 289] on div "GROUP HEALTH INSURANCE ₹5 Lakhs Coverage COVERS Employee, spouse, children 49 E…" at bounding box center [686, 216] width 134 height 195
copy span "0239880897"
